Goal: Information Seeking & Learning: Learn about a topic

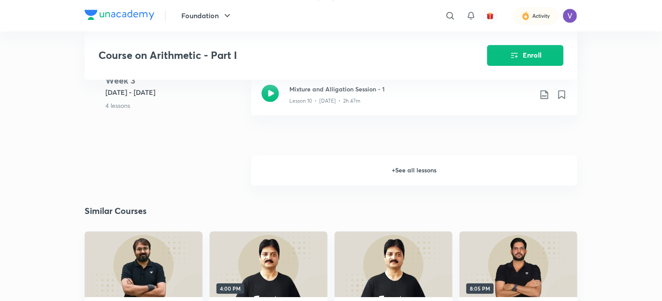
scroll to position [871, 0]
click at [379, 163] on h6 "+ See all lessons" at bounding box center [414, 171] width 326 height 30
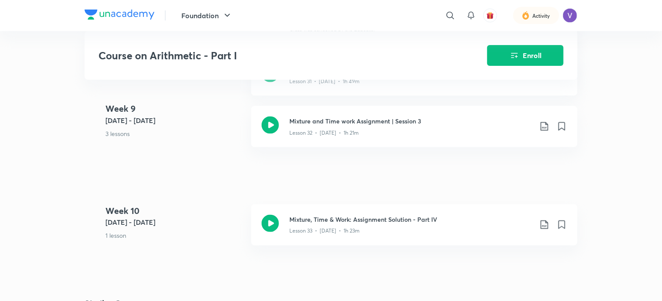
scroll to position [2072, 0]
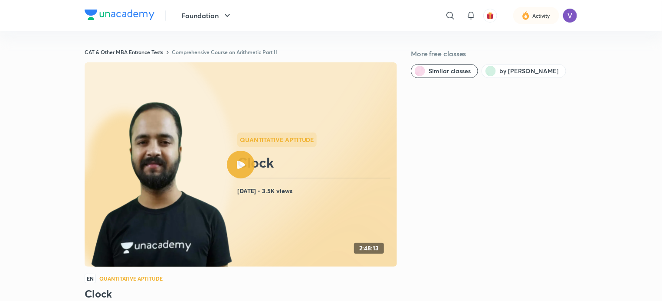
click at [184, 52] on link "Comprehensive Course on Arithmetic Part II" at bounding box center [224, 52] width 105 height 7
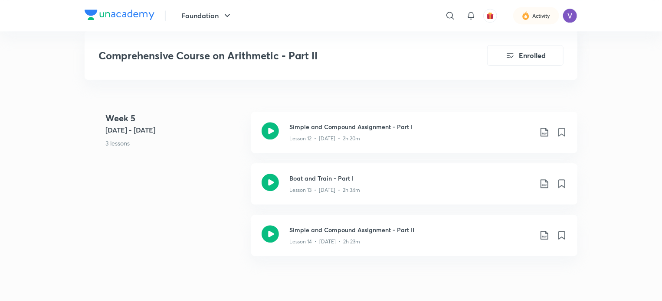
scroll to position [1083, 0]
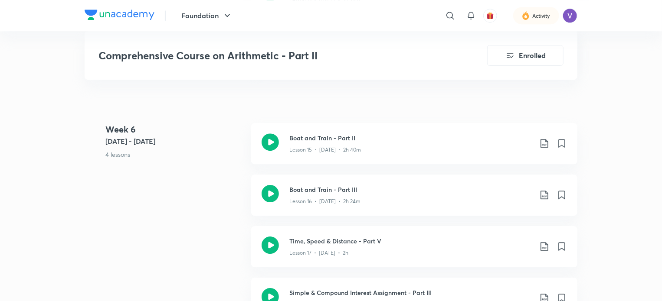
scroll to position [1358, 0]
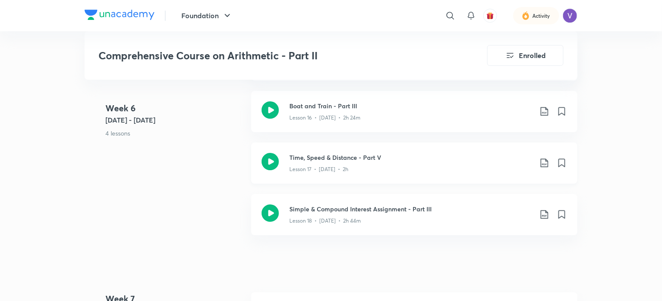
click at [545, 163] on icon at bounding box center [544, 163] width 10 height 10
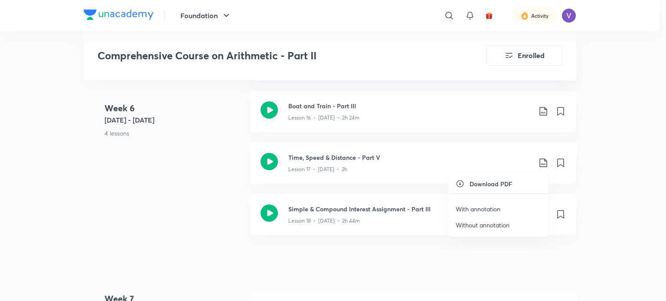
click at [610, 190] on div at bounding box center [333, 150] width 666 height 301
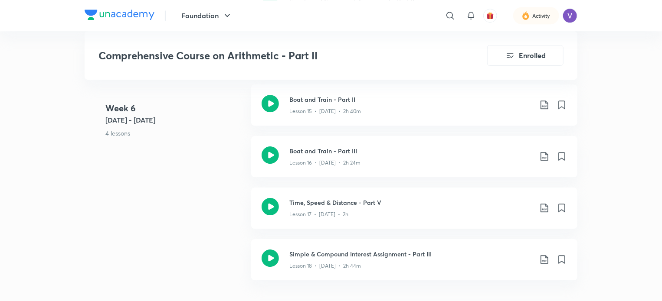
scroll to position [1312, 0]
click at [361, 218] on div "Lesson 17 • Jun 15 • 2h" at bounding box center [410, 213] width 243 height 11
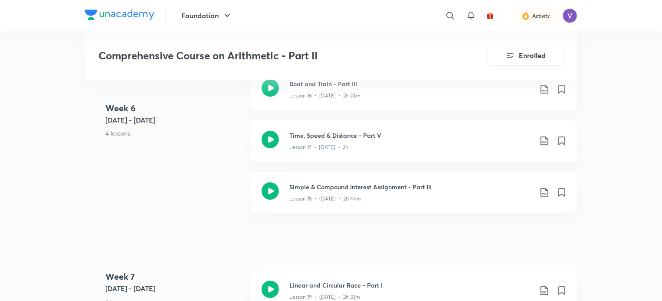
scroll to position [1380, 0]
click at [543, 135] on icon at bounding box center [544, 140] width 10 height 10
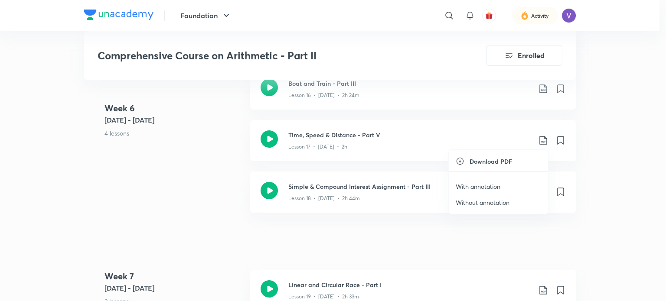
click at [497, 183] on p "With annotation" at bounding box center [478, 186] width 45 height 9
